Goal: Navigation & Orientation: Find specific page/section

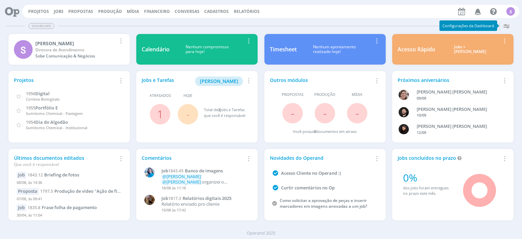
click at [54, 12] on link "Jobs" at bounding box center [59, 11] width 10 height 6
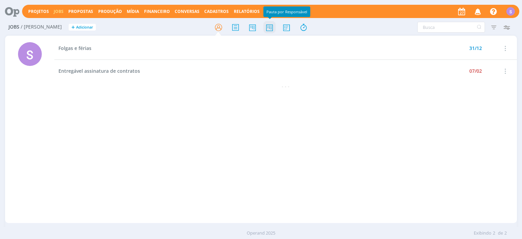
click at [268, 26] on icon at bounding box center [269, 27] width 12 height 13
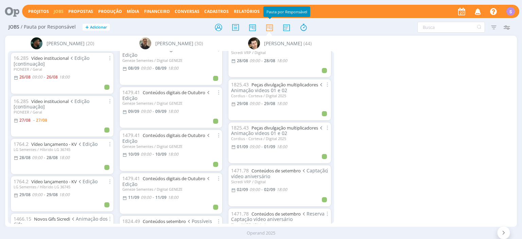
scroll to position [78, 0]
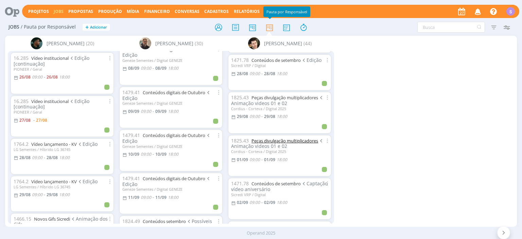
click at [303, 139] on link "Peças divulgação multiplicadores" at bounding box center [284, 141] width 67 height 6
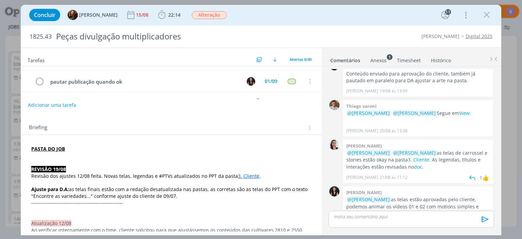
scroll to position [39, 0]
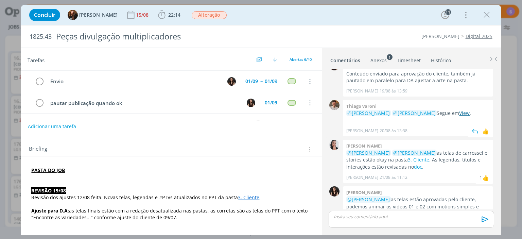
click at [459, 110] on link "View" at bounding box center [464, 113] width 11 height 6
click at [486, 18] on icon "dialog" at bounding box center [486, 15] width 10 height 10
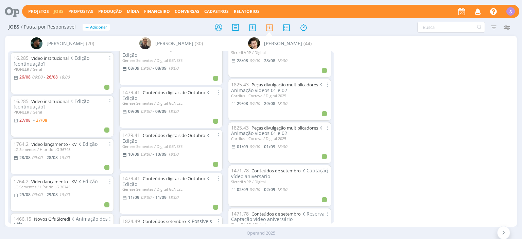
scroll to position [78, 0]
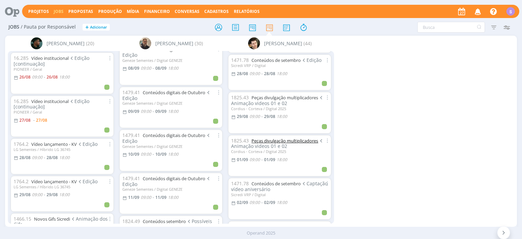
click at [267, 139] on link "Peças divulgação multiplicadores" at bounding box center [284, 141] width 67 height 6
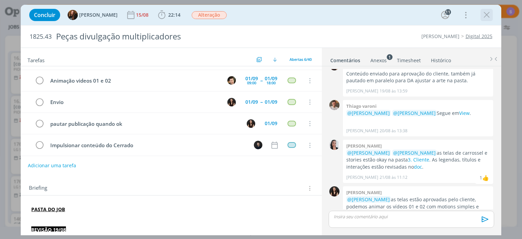
click at [490, 15] on icon "dialog" at bounding box center [486, 15] width 10 height 10
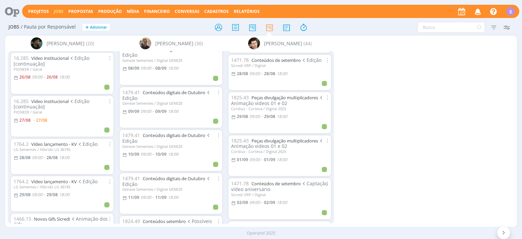
scroll to position [78, 0]
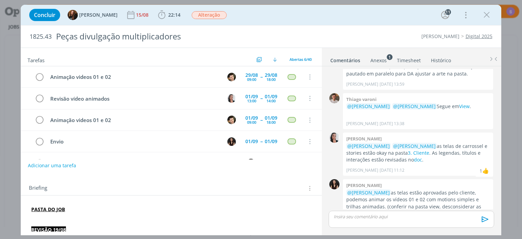
scroll to position [39, 0]
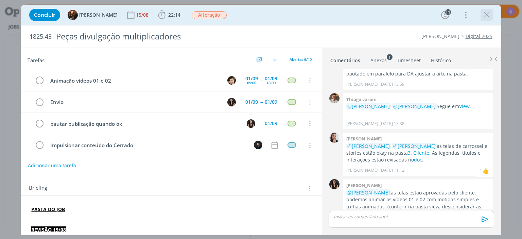
click at [486, 12] on icon "dialog" at bounding box center [486, 15] width 10 height 10
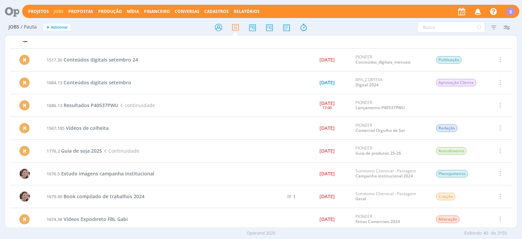
scroll to position [292, 0]
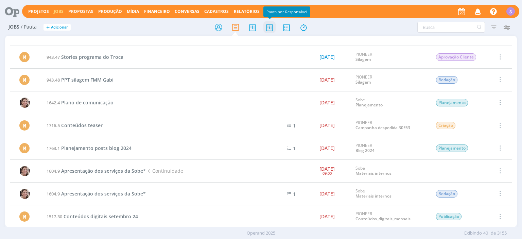
click at [271, 28] on icon at bounding box center [269, 27] width 12 height 13
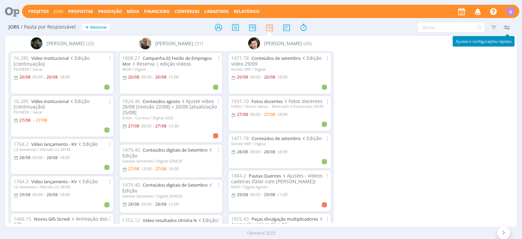
click at [509, 28] on icon "button" at bounding box center [506, 27] width 12 height 12
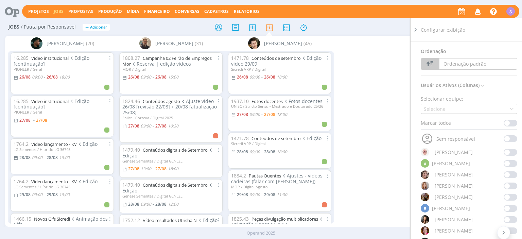
scroll to position [39, 0]
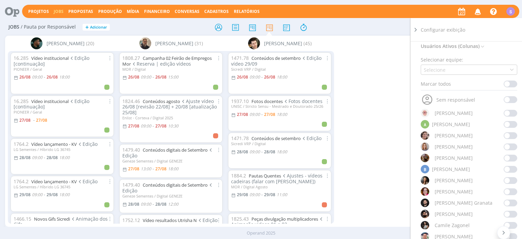
click at [508, 213] on span at bounding box center [510, 214] width 14 height 7
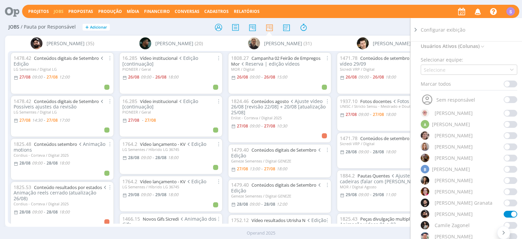
click at [415, 29] on icon at bounding box center [415, 29] width 7 height 7
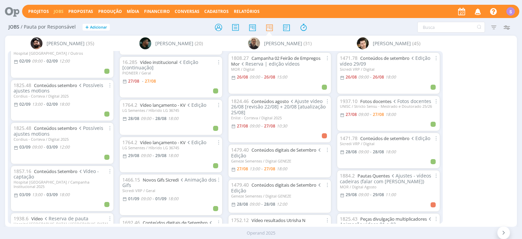
scroll to position [78, 0]
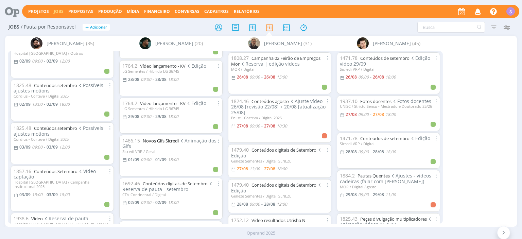
click at [179, 139] on link "Novos Gifs Sicredi" at bounding box center [161, 141] width 36 height 6
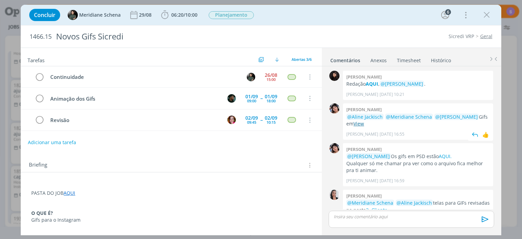
click at [364, 123] on link "View" at bounding box center [358, 123] width 11 height 6
click at [483, 13] on icon "dialog" at bounding box center [486, 15] width 10 height 10
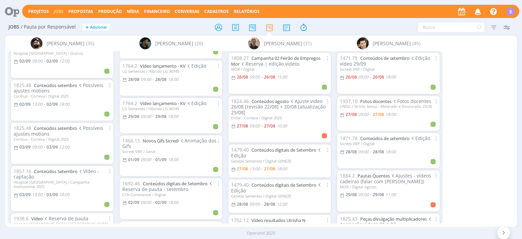
scroll to position [78, 0]
click at [171, 142] on link "Novos Gifs Sicredi" at bounding box center [161, 141] width 36 height 6
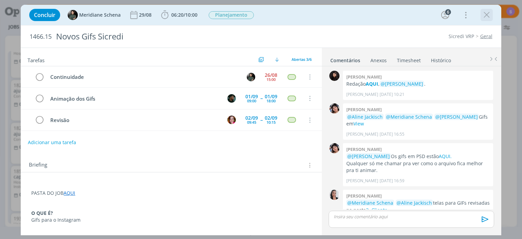
click at [487, 14] on icon "dialog" at bounding box center [486, 15] width 10 height 10
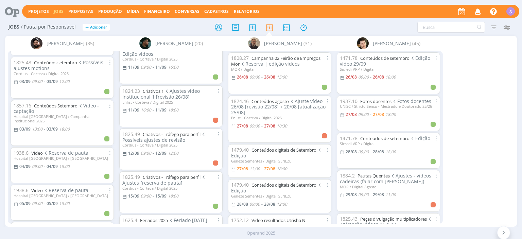
scroll to position [352, 0]
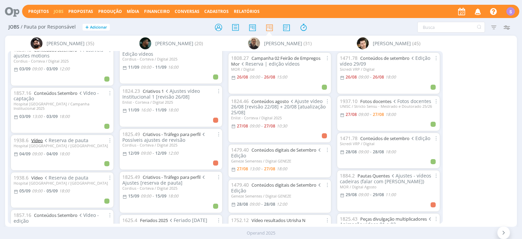
click at [36, 137] on link "Vídeo" at bounding box center [37, 140] width 12 height 6
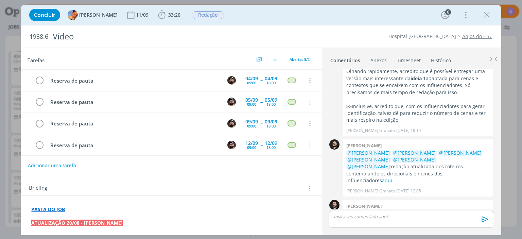
click at [484, 11] on icon "dialog" at bounding box center [486, 15] width 10 height 10
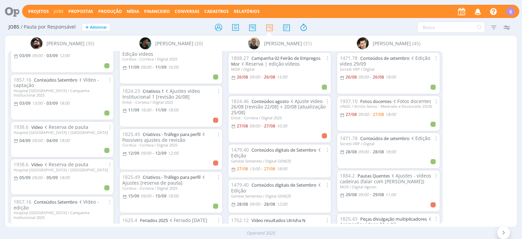
scroll to position [352, 0]
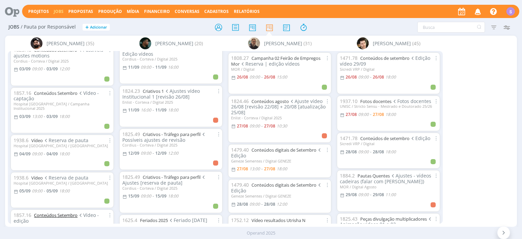
click at [37, 212] on link "Conteúdos Setembro" at bounding box center [55, 215] width 43 height 6
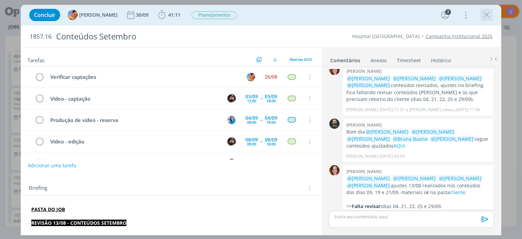
click at [488, 12] on icon "dialog" at bounding box center [486, 15] width 10 height 10
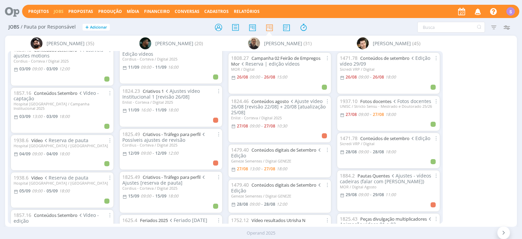
scroll to position [508, 0]
click at [36, 175] on link "Vídeo" at bounding box center [37, 178] width 12 height 6
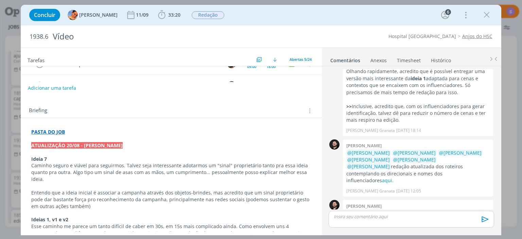
scroll to position [78, 0]
click at [182, 190] on p "Entendo que a ideia inicial é associar a campanha através dos objetos-brindes, …" at bounding box center [170, 198] width 279 height 20
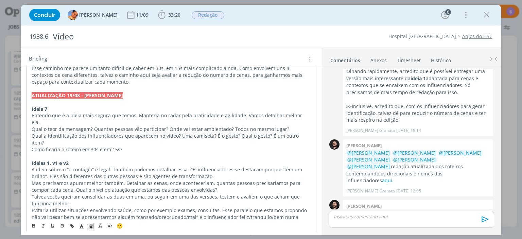
scroll to position [274, 0]
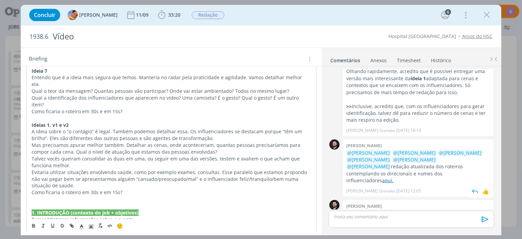
click at [382, 177] on link "aqui." at bounding box center [388, 180] width 12 height 6
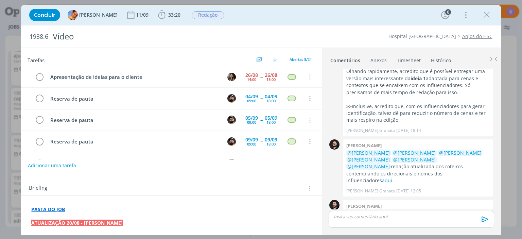
scroll to position [158, 0]
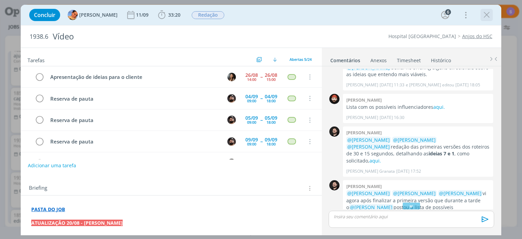
click at [487, 13] on icon "dialog" at bounding box center [486, 15] width 10 height 10
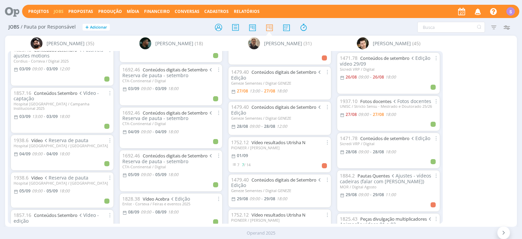
scroll to position [78, 0]
